Goal: Task Accomplishment & Management: Complete application form

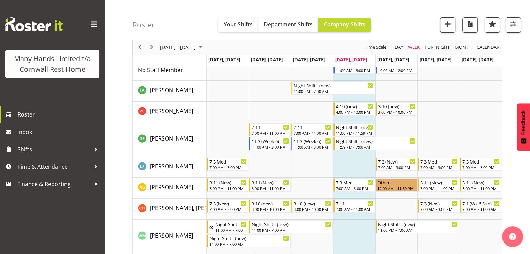
scroll to position [37, 0]
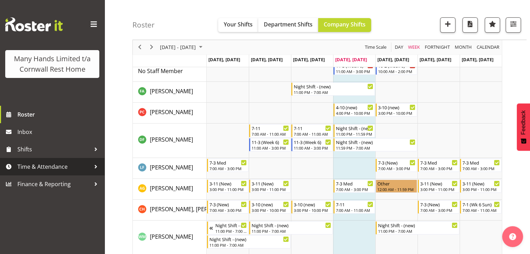
click at [68, 170] on span "Time & Attendance" at bounding box center [53, 167] width 73 height 10
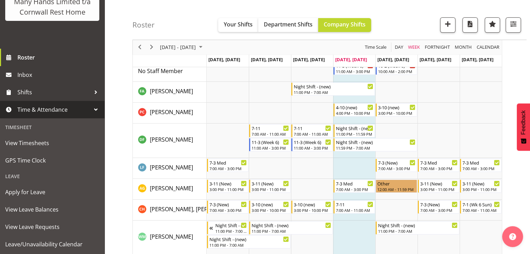
scroll to position [75, 0]
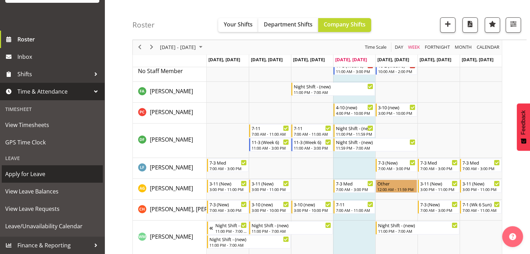
click at [61, 177] on span "Apply for Leave" at bounding box center [52, 174] width 94 height 10
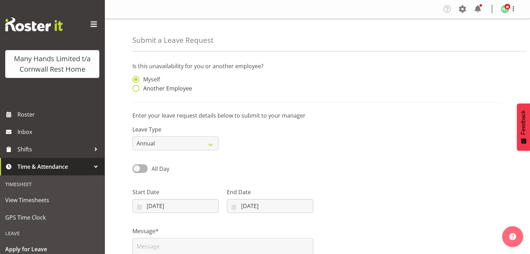
click at [135, 88] on span at bounding box center [135, 88] width 7 height 7
click at [135, 88] on input "Another Employee" at bounding box center [134, 88] width 5 height 5
radio input "true"
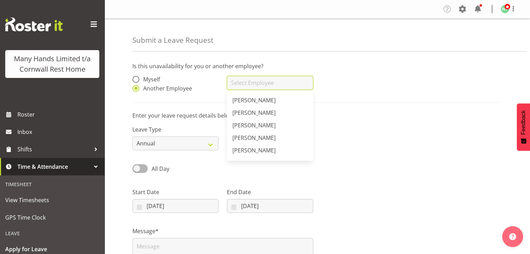
click at [266, 80] on input "text" at bounding box center [270, 83] width 86 height 14
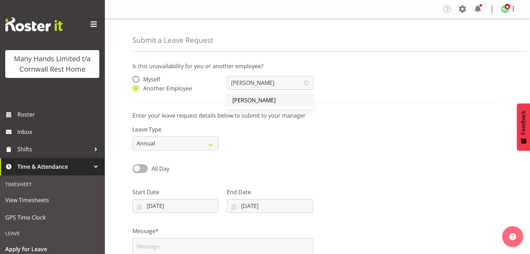
click at [255, 98] on span "[PERSON_NAME]" at bounding box center [253, 100] width 43 height 8
type input "[PERSON_NAME]"
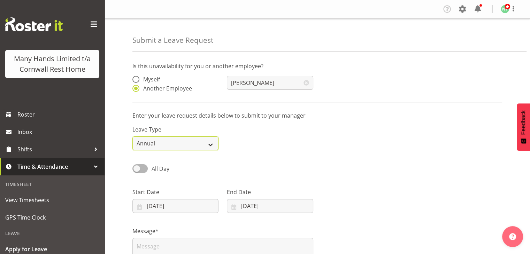
click at [207, 147] on select "Annual Sick Leave Without Pay Bereavement Domestic Violence Parental Jury Servi…" at bounding box center [175, 144] width 86 height 14
select select "Sick"
click at [132, 137] on select "Annual Sick Leave Without Pay Bereavement Domestic Violence Parental Jury Servi…" at bounding box center [175, 144] width 86 height 14
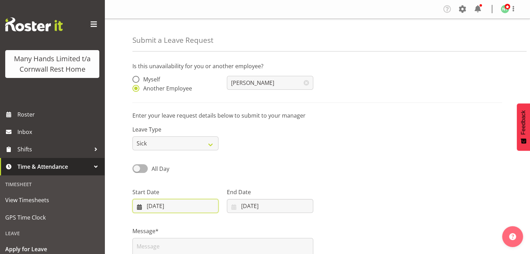
click at [200, 200] on input "14/08/2025" at bounding box center [175, 206] width 86 height 14
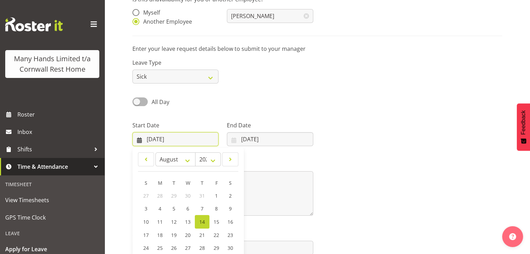
scroll to position [74, 0]
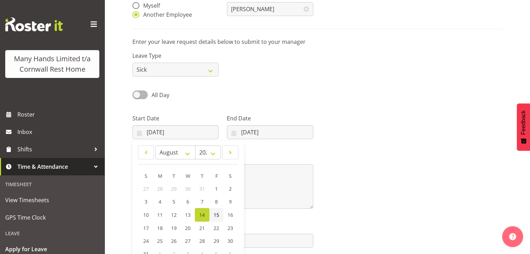
click at [218, 215] on span "15" at bounding box center [217, 215] width 6 height 7
type input "15/08/2025"
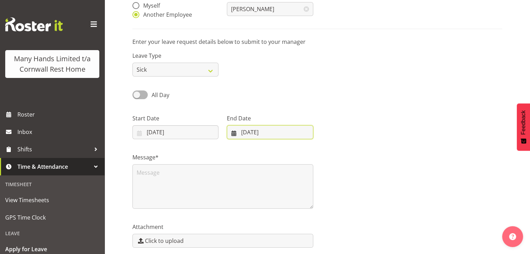
click at [283, 135] on input "14/08/2025" at bounding box center [270, 132] width 86 height 14
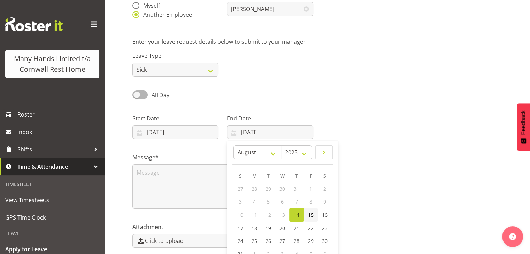
click at [309, 217] on span "15" at bounding box center [311, 215] width 6 height 7
type input "15/08/2025"
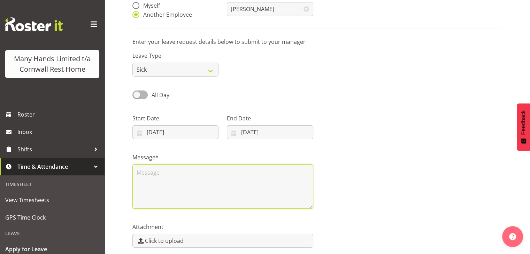
click at [237, 194] on textarea at bounding box center [222, 186] width 181 height 45
click at [232, 202] on textarea "Hurt her wrist at the restaurant -" at bounding box center [222, 186] width 181 height 45
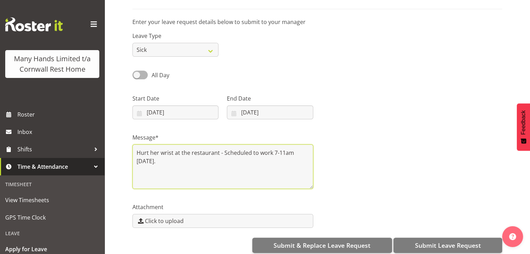
scroll to position [103, 0]
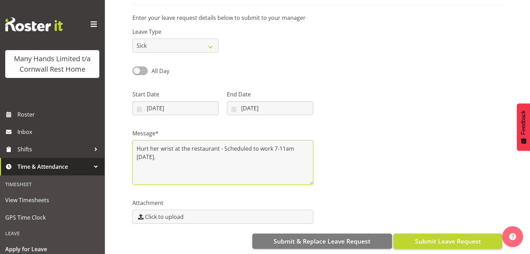
type textarea "Hurt her wrist at the restaurant - Scheduled to work 7-11am 15/08/25."
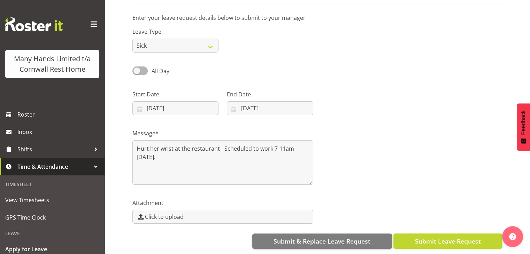
click at [433, 237] on span "Submit Leave Request" at bounding box center [448, 241] width 66 height 9
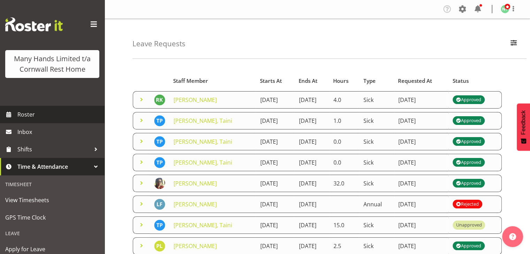
click at [36, 120] on span "Roster" at bounding box center [59, 114] width 84 height 10
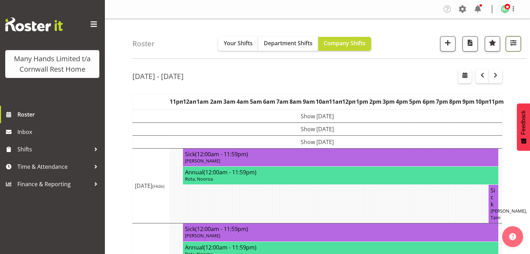
click at [511, 47] on span "button" at bounding box center [513, 42] width 9 height 9
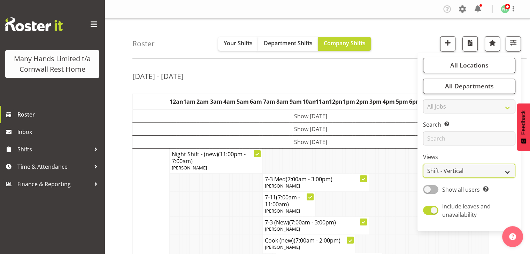
click at [509, 173] on select "Staff Role Shift - Horizontal Shift - Vertical Staff - Location" at bounding box center [469, 171] width 92 height 14
select select "staff"
click at [423, 164] on select "Staff Role Shift - Horizontal Shift - Vertical Staff - Location" at bounding box center [469, 171] width 92 height 14
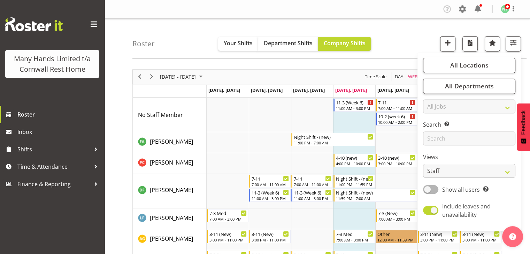
click at [503, 26] on div "Roster Your Shifts Department Shifts Company Shifts All Locations Clear Cornwal…" at bounding box center [329, 39] width 394 height 40
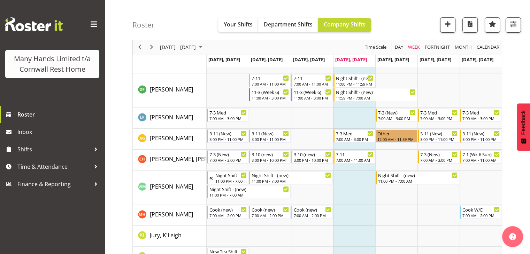
scroll to position [100, 0]
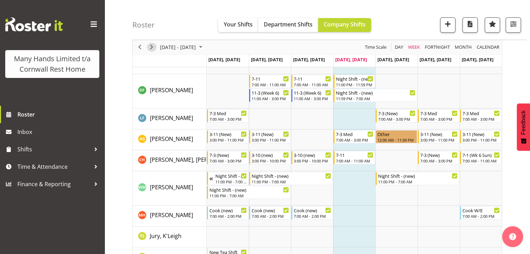
click at [155, 50] on span "Next" at bounding box center [151, 47] width 8 height 9
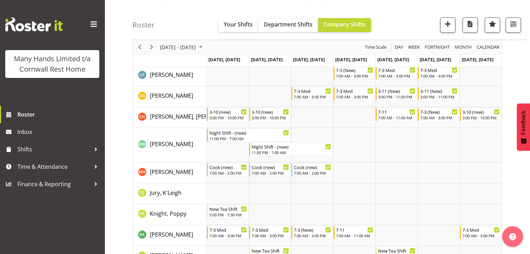
scroll to position [120, 0]
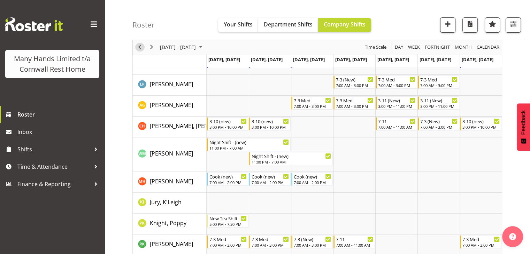
click at [140, 49] on span "Previous" at bounding box center [140, 47] width 8 height 9
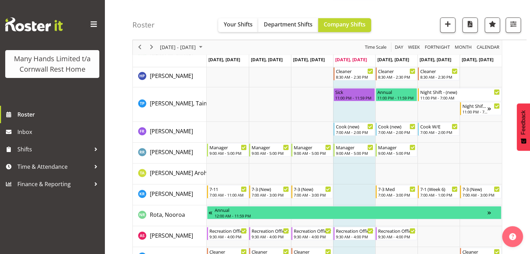
scroll to position [585, 0]
